Goal: Information Seeking & Learning: Learn about a topic

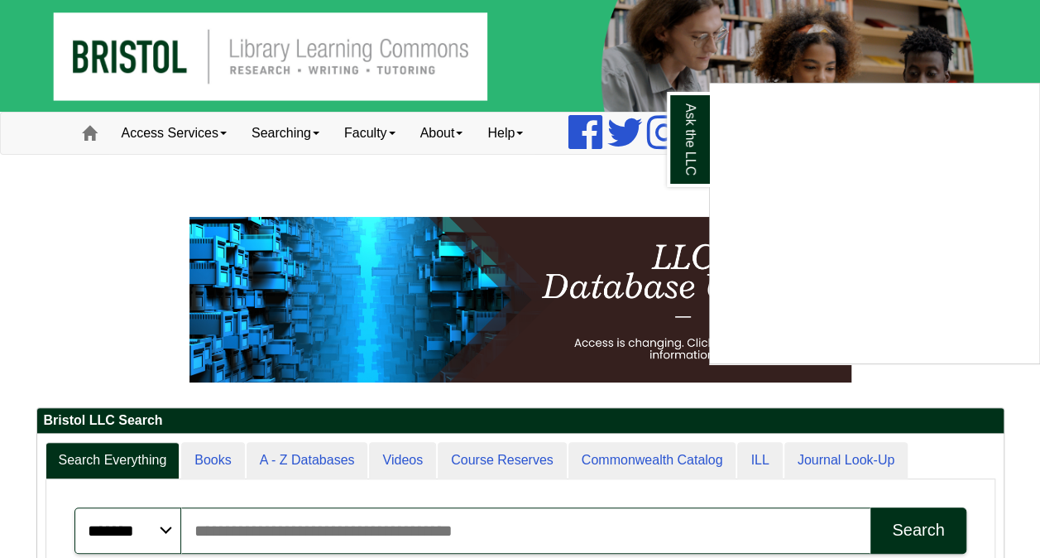
click at [180, 122] on div "Ask the LLC" at bounding box center [520, 279] width 1040 height 558
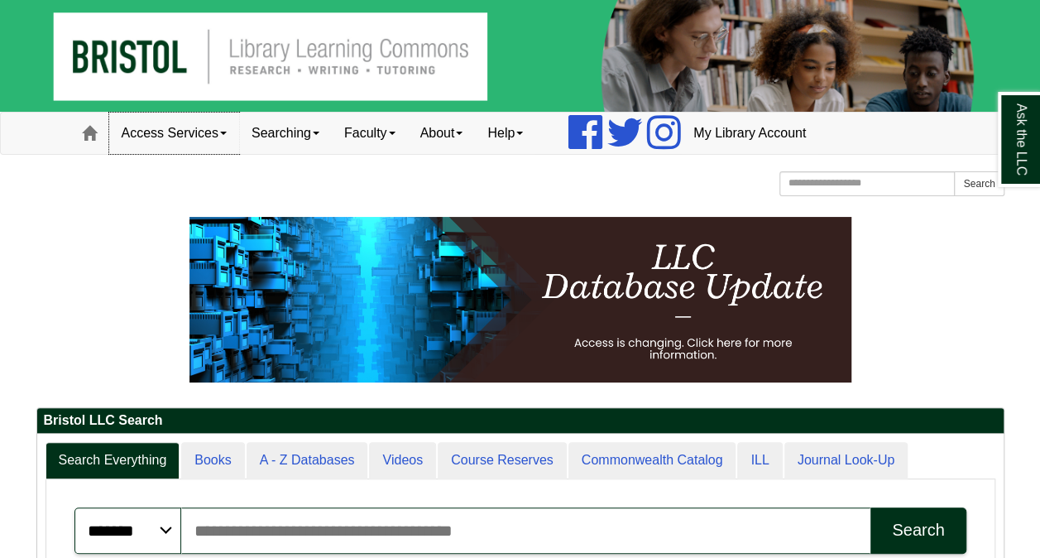
click at [180, 122] on link "Access Services" at bounding box center [174, 133] width 130 height 41
click at [362, 192] on div "[GEOGRAPHIC_DATA] [GEOGRAPHIC_DATA] Learning Commons Homepage Homepage Home Sea…" at bounding box center [520, 185] width 968 height 29
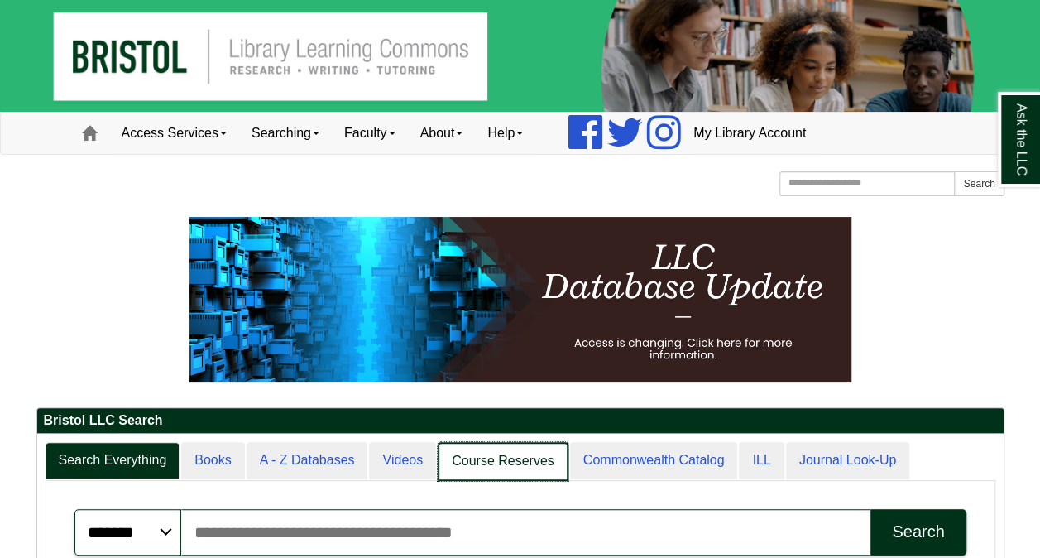
scroll to position [200, 966]
click at [486, 463] on link "Course Reserves" at bounding box center [503, 461] width 131 height 39
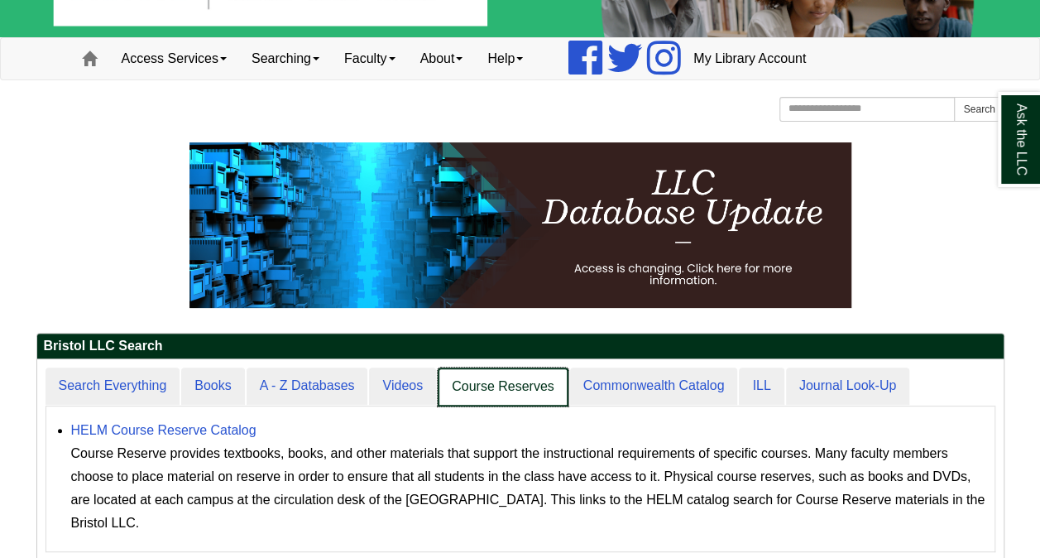
scroll to position [76, 0]
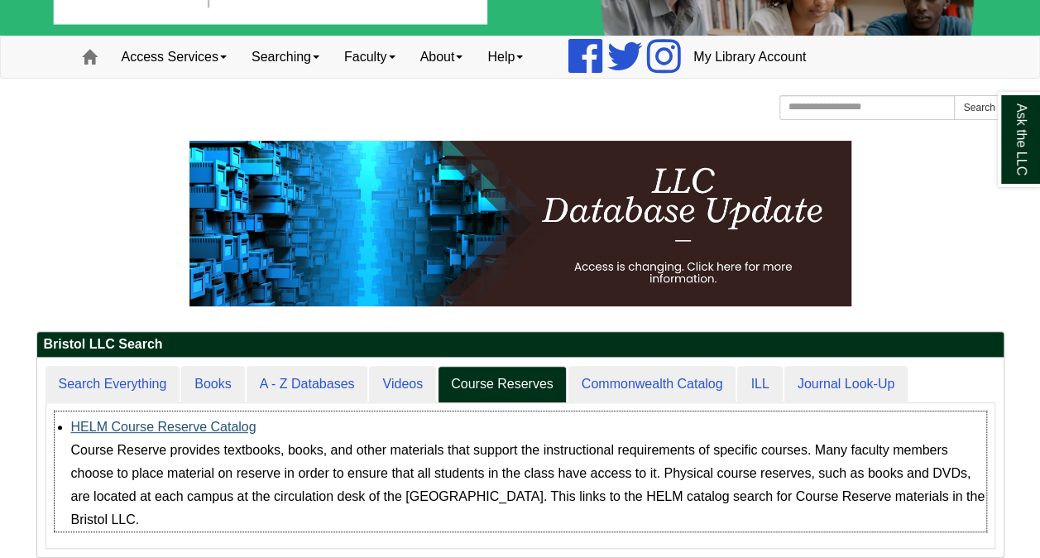
drag, startPoint x: 214, startPoint y: 414, endPoint x: 209, endPoint y: 422, distance: 9.6
click at [209, 422] on div "HELM Course Reserve Catalog Course Reserve provides textbooks, books, and other…" at bounding box center [528, 473] width 915 height 116
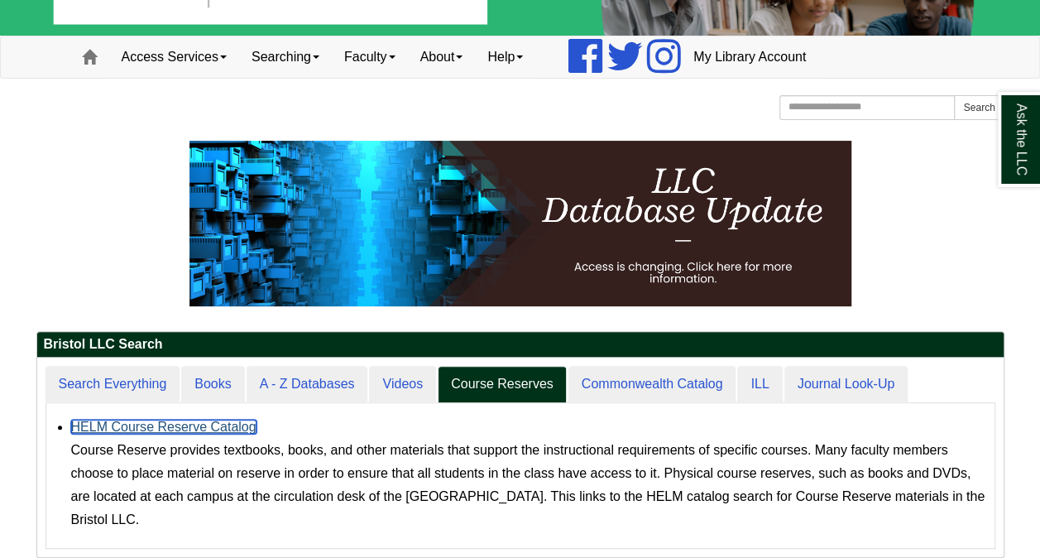
click at [209, 422] on link "HELM Course Reserve Catalog" at bounding box center [163, 426] width 185 height 14
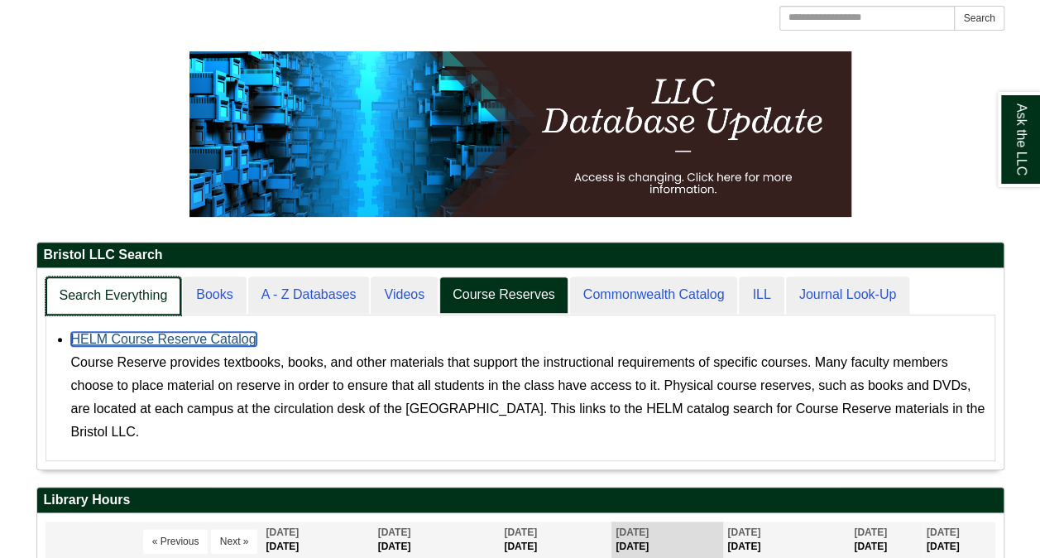
scroll to position [8, 8]
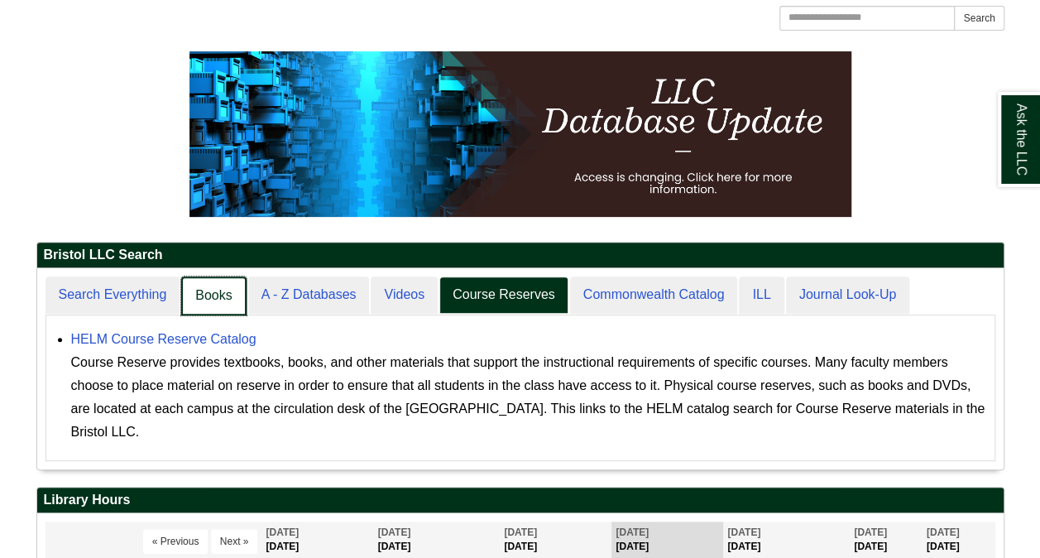
click at [195, 296] on link "Books" at bounding box center [213, 295] width 65 height 39
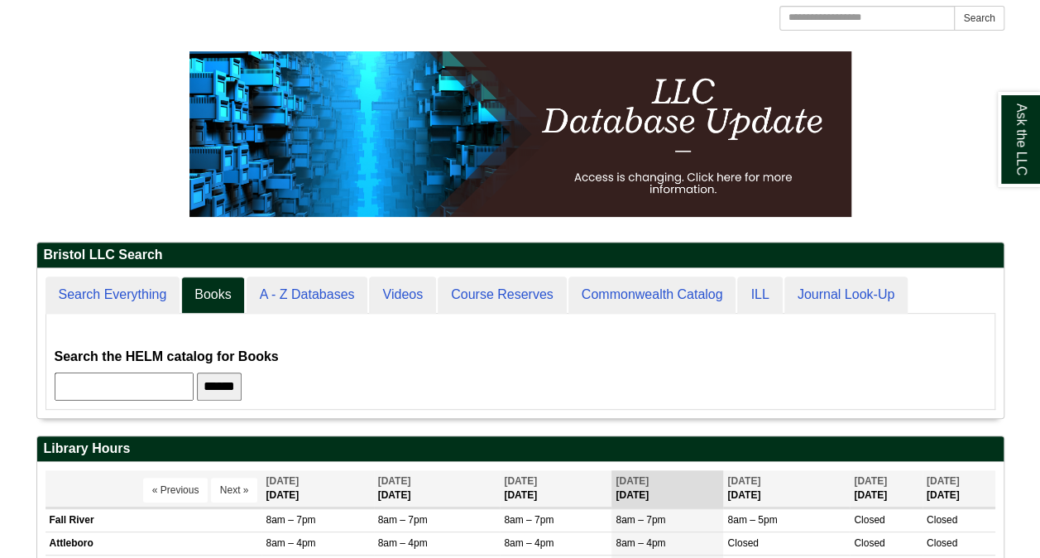
click at [146, 385] on input "text" at bounding box center [124, 386] width 139 height 28
type input "**********"
click at [197, 372] on input "******" at bounding box center [219, 386] width 45 height 28
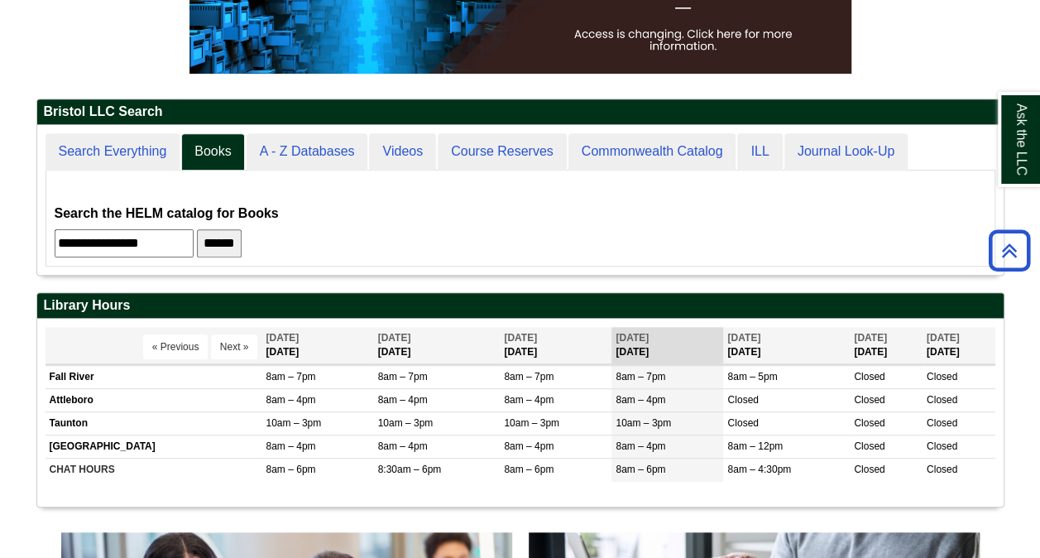
scroll to position [309, 0]
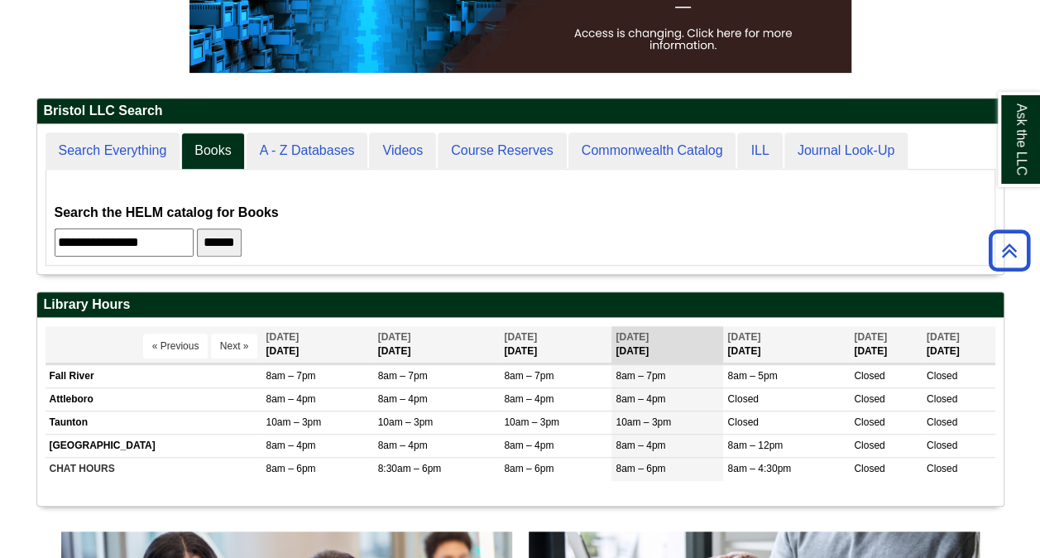
click at [242, 239] on input "******" at bounding box center [219, 242] width 45 height 28
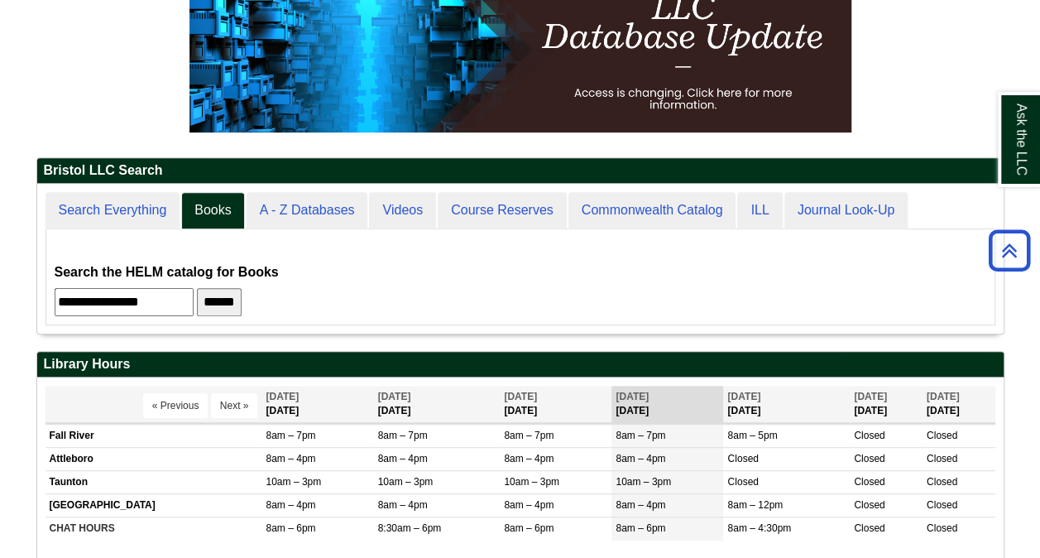
scroll to position [0, 0]
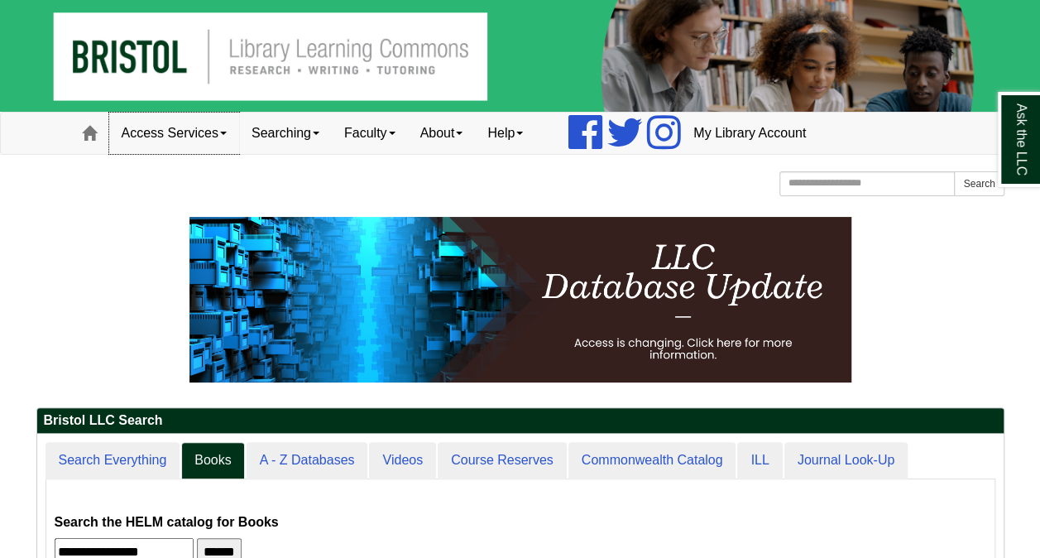
click at [203, 131] on link "Access Services" at bounding box center [174, 133] width 130 height 41
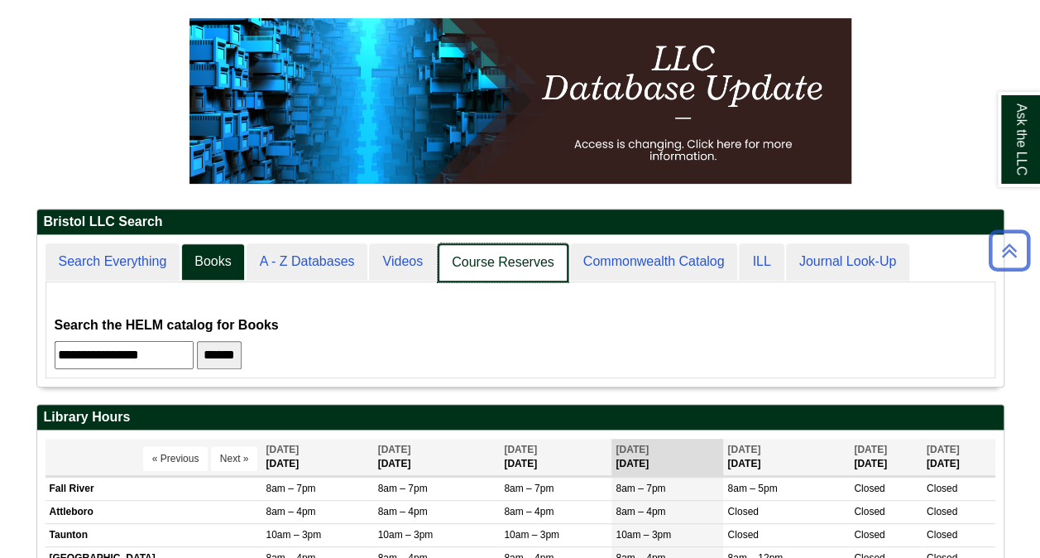
scroll to position [151, 966]
click at [515, 253] on link "Course Reserves" at bounding box center [503, 262] width 131 height 39
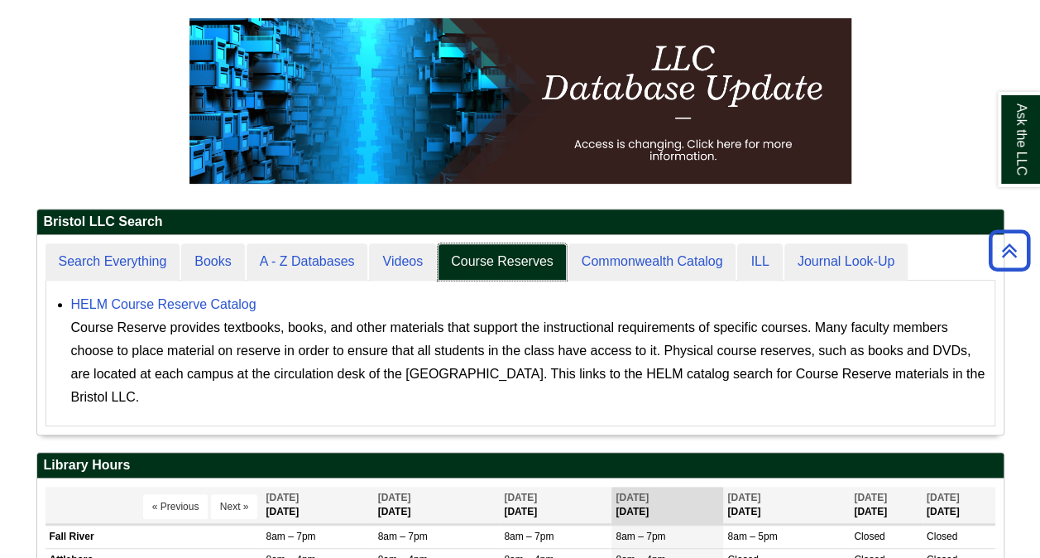
scroll to position [8, 8]
click at [205, 301] on link "HELM Course Reserve Catalog" at bounding box center [163, 304] width 185 height 14
click at [177, 308] on link "HELM Course Reserve Catalog" at bounding box center [163, 304] width 185 height 14
